Goal: Task Accomplishment & Management: Complete application form

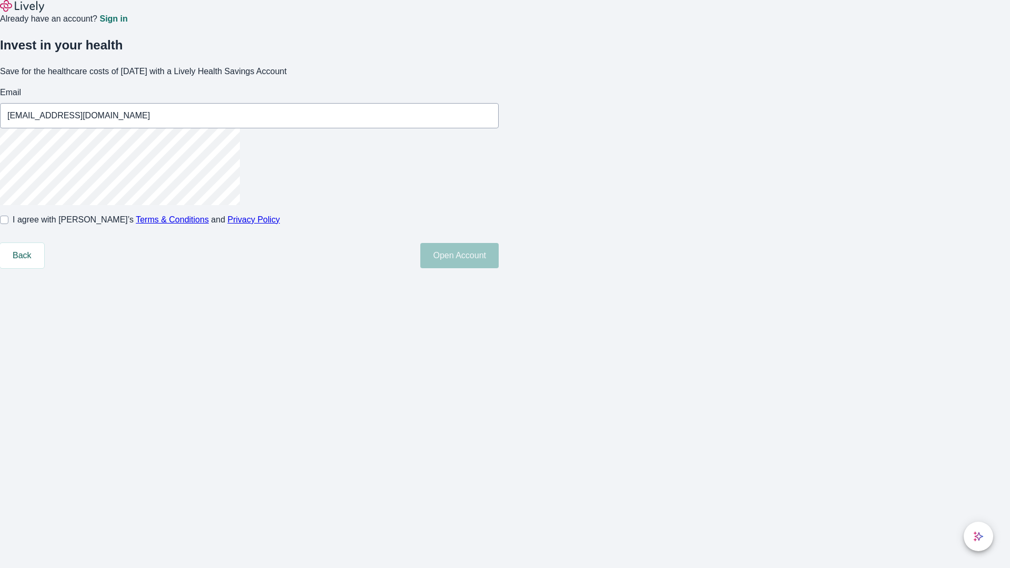
click at [8, 224] on input "I agree with Lively’s Terms & Conditions and Privacy Policy" at bounding box center [4, 220] width 8 height 8
checkbox input "true"
click at [499, 268] on button "Open Account" at bounding box center [459, 255] width 78 height 25
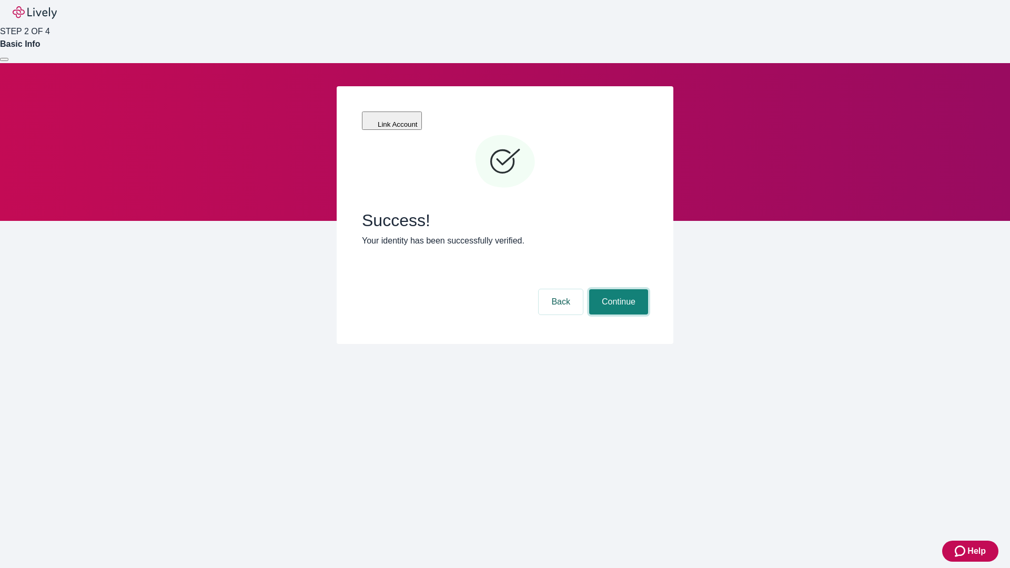
click at [617, 289] on button "Continue" at bounding box center [618, 301] width 59 height 25
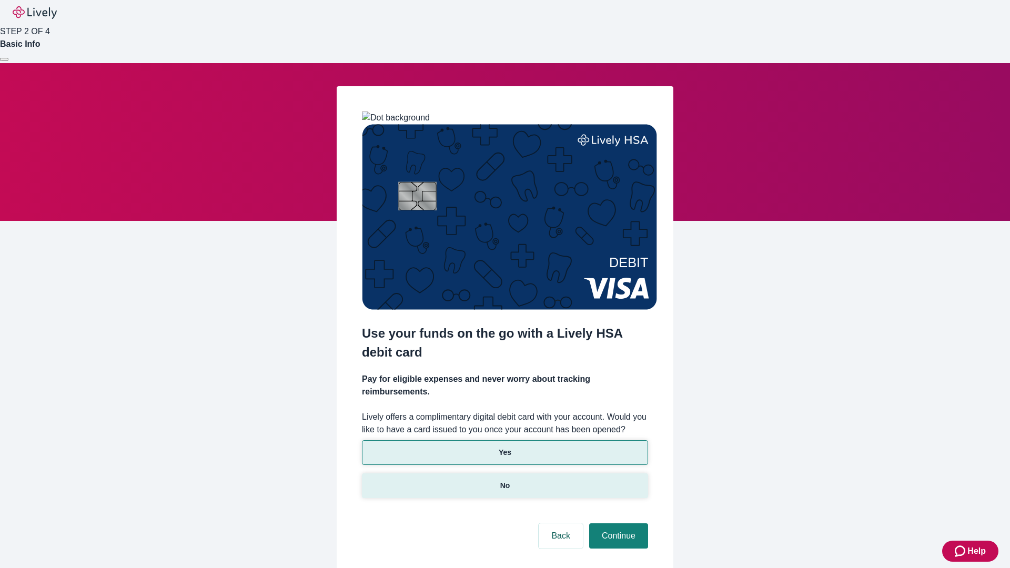
click at [505, 480] on p "No" at bounding box center [505, 485] width 10 height 11
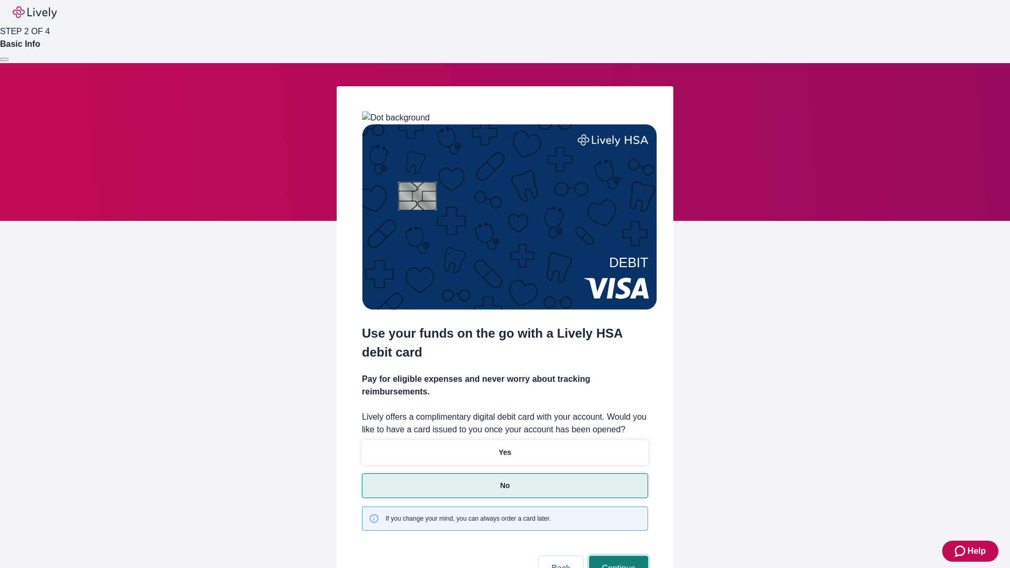
click at [617, 556] on button "Continue" at bounding box center [618, 568] width 59 height 25
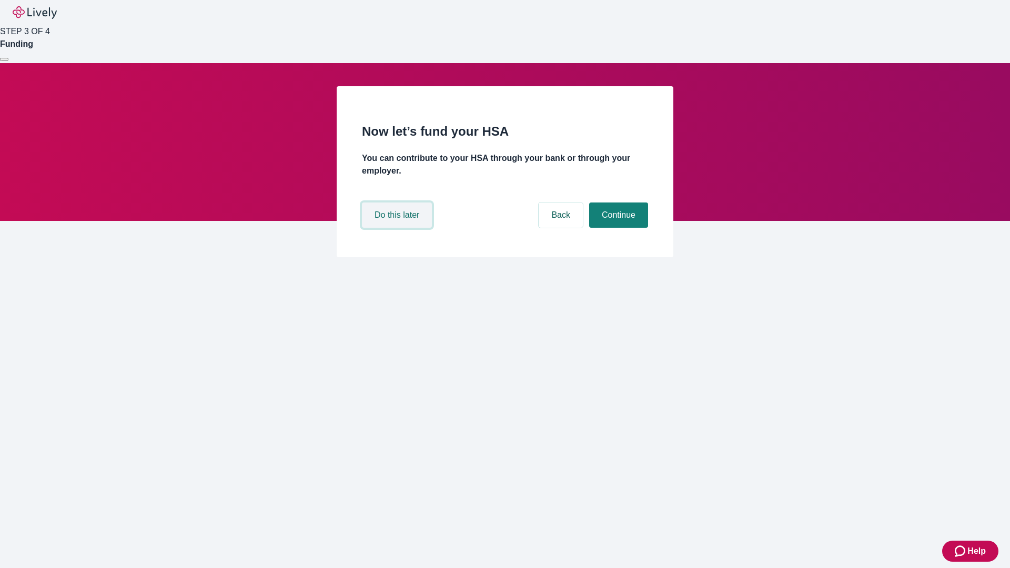
click at [398, 228] on button "Do this later" at bounding box center [397, 215] width 70 height 25
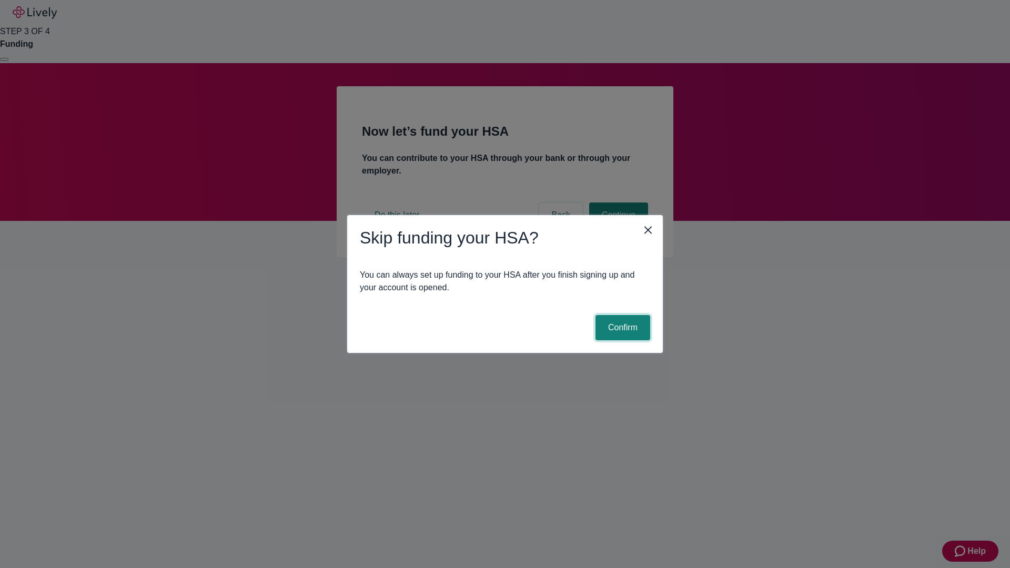
click at [621, 328] on button "Confirm" at bounding box center [623, 327] width 55 height 25
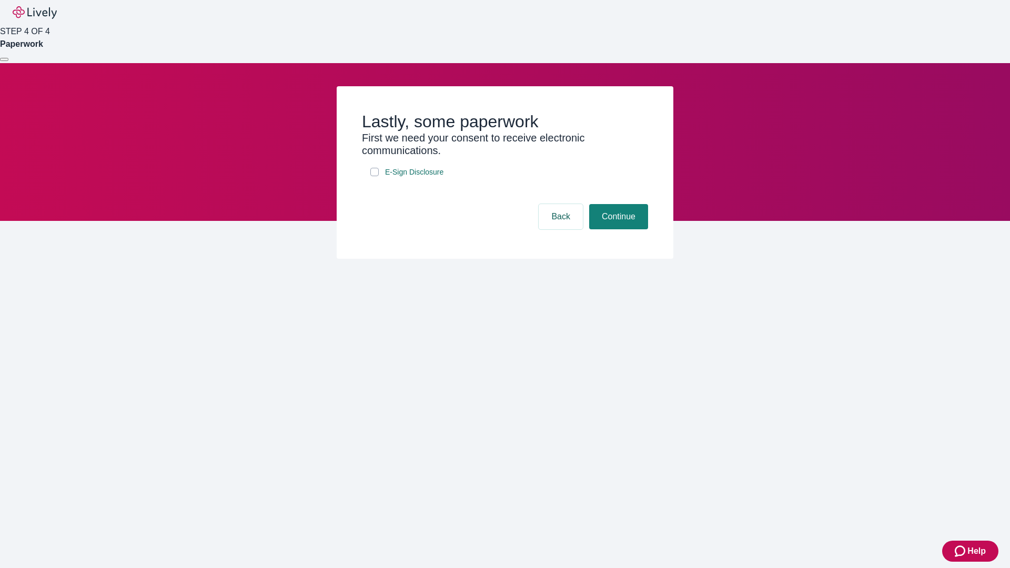
click at [375, 176] on input "E-Sign Disclosure" at bounding box center [374, 172] width 8 height 8
checkbox input "true"
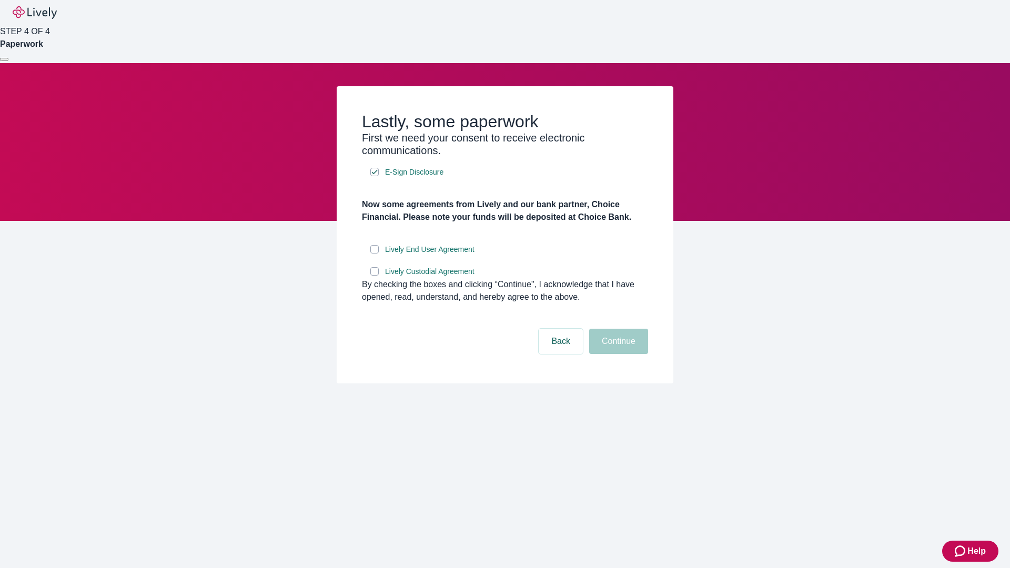
click at [375, 254] on input "Lively End User Agreement" at bounding box center [374, 249] width 8 height 8
checkbox input "true"
click at [375, 276] on input "Lively Custodial Agreement" at bounding box center [374, 271] width 8 height 8
checkbox input "true"
click at [617, 354] on button "Continue" at bounding box center [618, 341] width 59 height 25
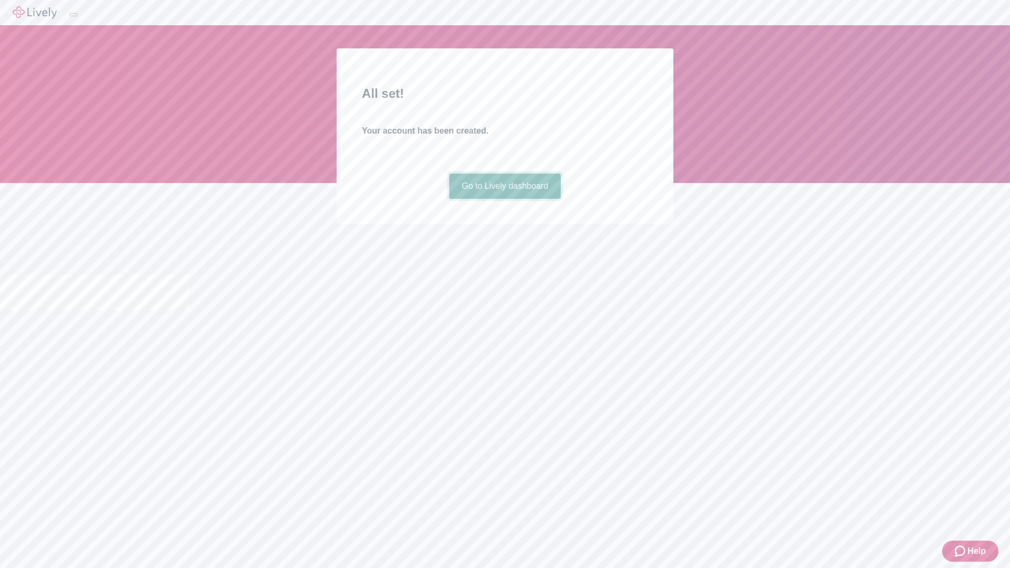
click at [505, 199] on link "Go to Lively dashboard" at bounding box center [505, 186] width 112 height 25
